Goal: Information Seeking & Learning: Compare options

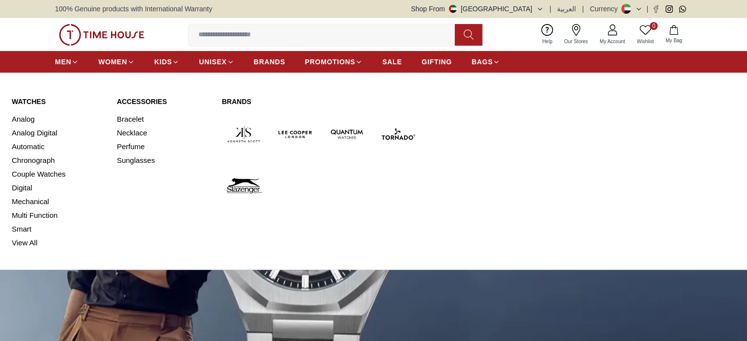
click at [37, 144] on link "Automatic" at bounding box center [58, 147] width 93 height 14
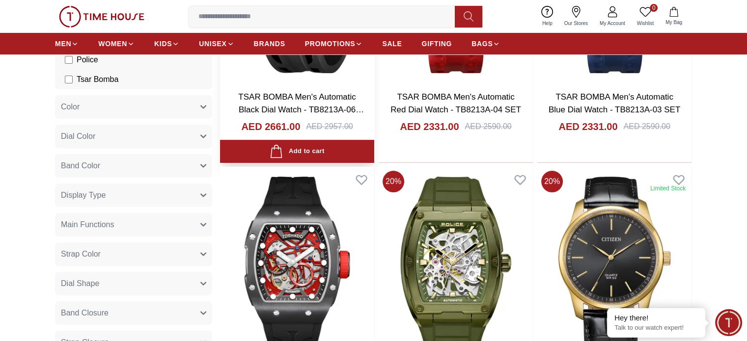
scroll to position [295, 0]
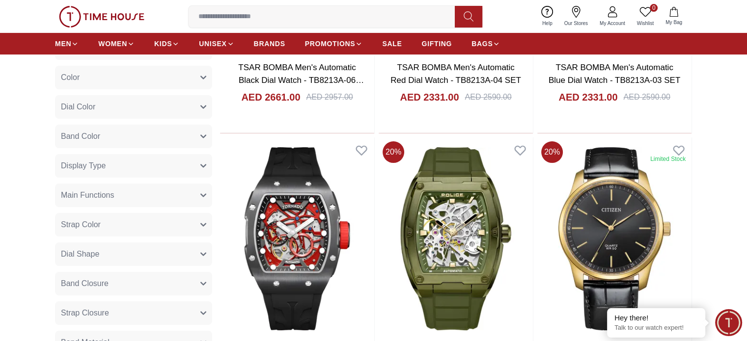
click at [204, 109] on icon "button" at bounding box center [203, 107] width 6 height 6
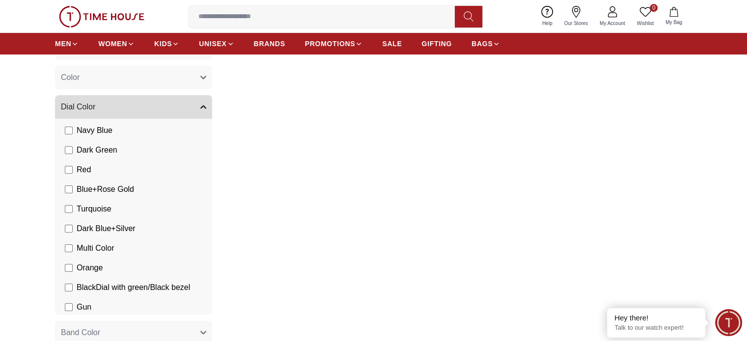
scroll to position [147, 0]
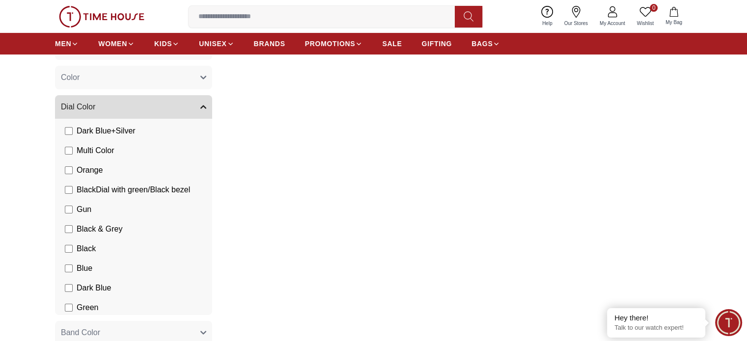
scroll to position [246, 0]
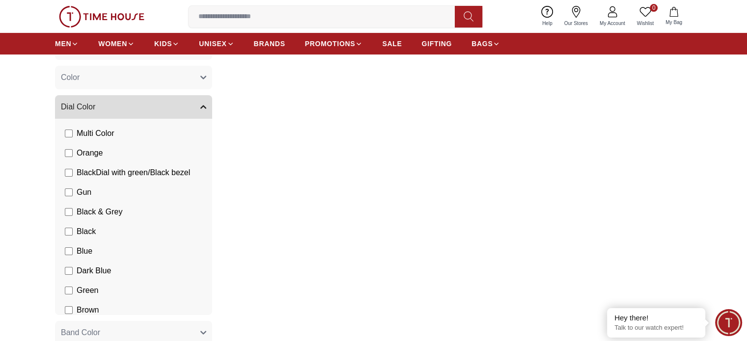
click at [198, 106] on button "Dial Color" at bounding box center [133, 107] width 157 height 24
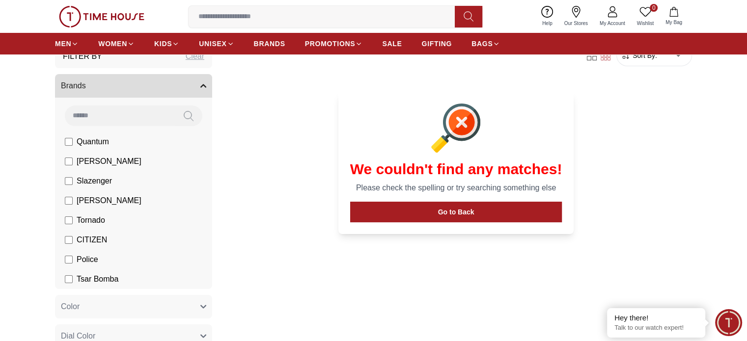
scroll to position [49, 0]
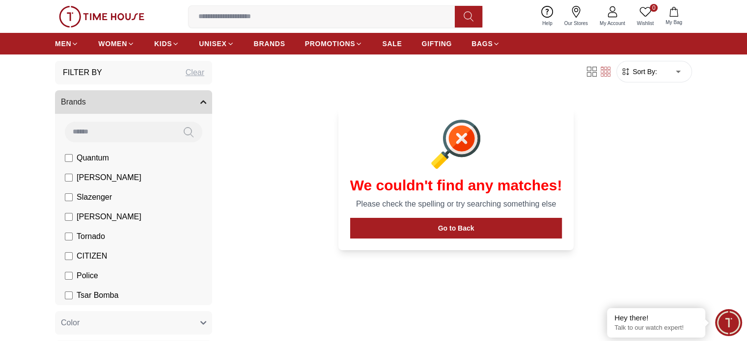
click at [189, 70] on div "Clear" at bounding box center [195, 73] width 19 height 12
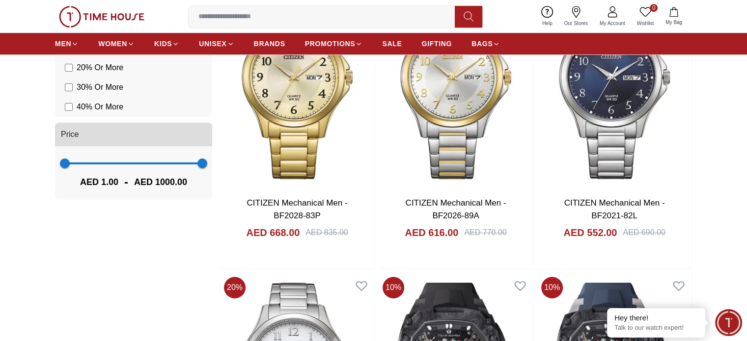
scroll to position [737, 0]
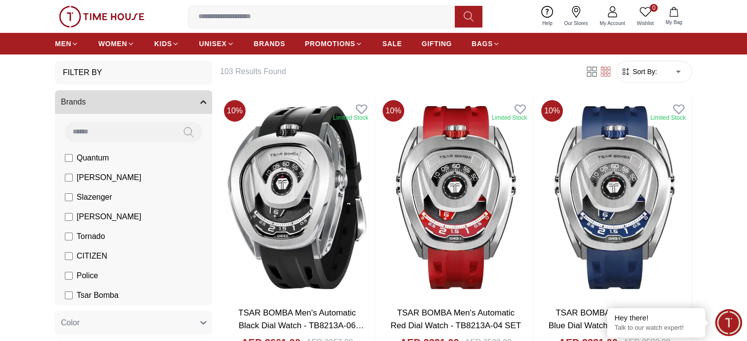
scroll to position [98, 0]
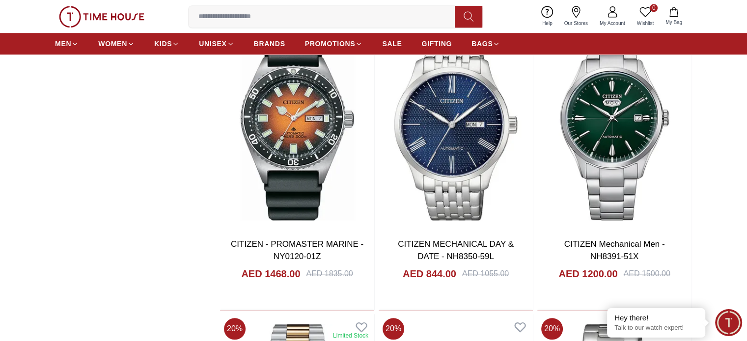
scroll to position [875, 0]
